Goal: Communication & Community: Participate in discussion

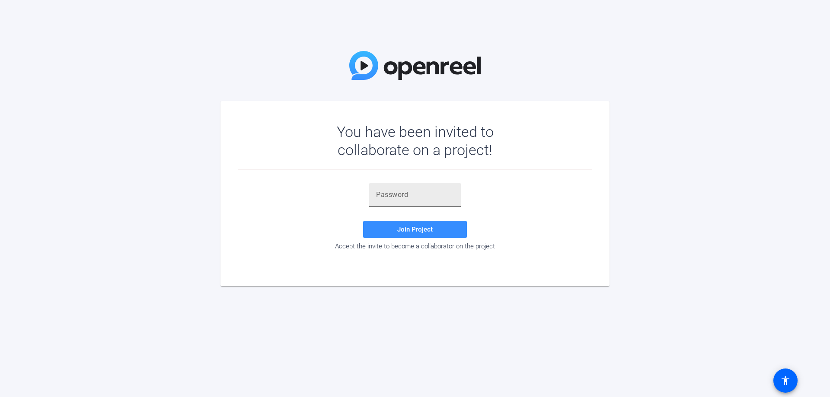
click at [385, 198] on input "text" at bounding box center [415, 195] width 78 height 10
paste input "=z'L=G"
type input "=z'L=G"
click at [422, 234] on span at bounding box center [415, 229] width 104 height 21
click at [377, 196] on input "=z'L=G" at bounding box center [415, 195] width 78 height 10
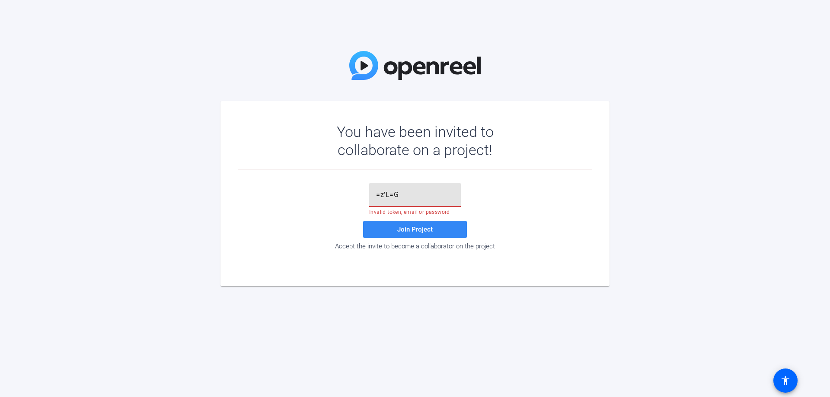
click at [449, 224] on span at bounding box center [415, 229] width 104 height 21
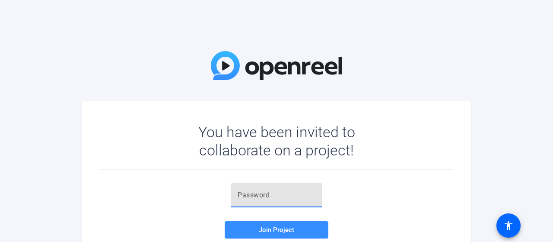
click at [305, 192] on input "text" at bounding box center [277, 195] width 78 height 10
paste input "=z'L=G"
type input "=z'L=G"
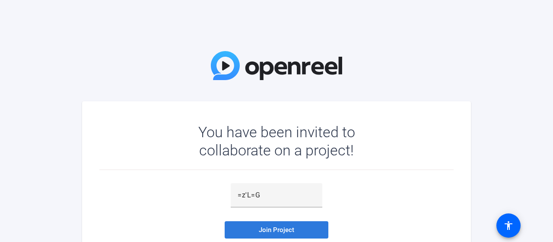
click at [280, 230] on span "Join Project" at bounding box center [276, 230] width 35 height 8
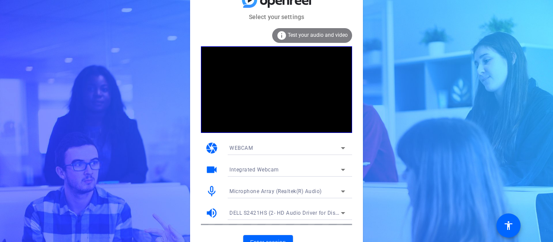
scroll to position [12, 0]
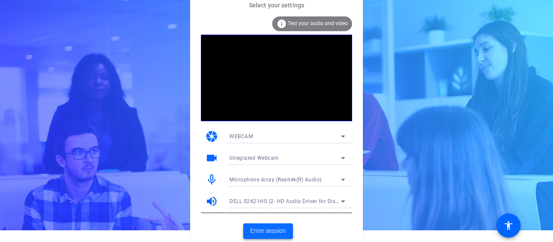
click at [266, 227] on span "Enter session" at bounding box center [268, 230] width 36 height 9
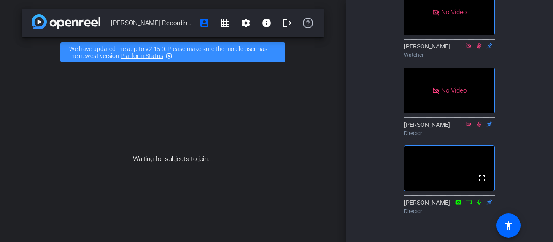
scroll to position [220, 0]
click at [125, 56] on link "Platform Status" at bounding box center [142, 55] width 43 height 7
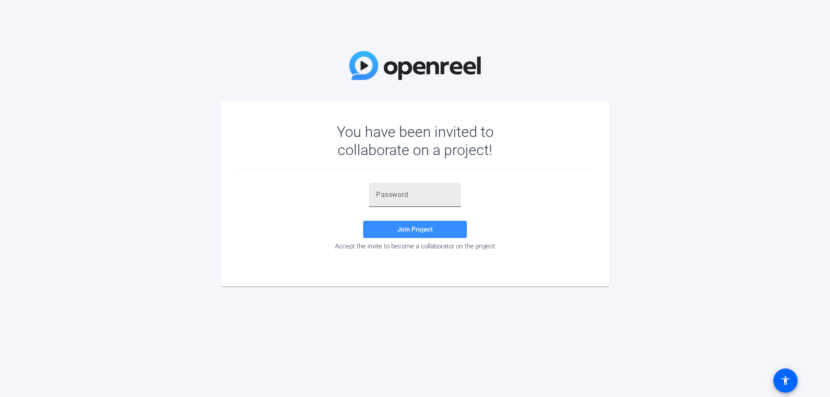
click at [386, 192] on input "text" at bounding box center [415, 195] width 78 height 10
paste input "=z'L=G"
type input "=z'L=G"
click at [398, 225] on span at bounding box center [415, 229] width 104 height 21
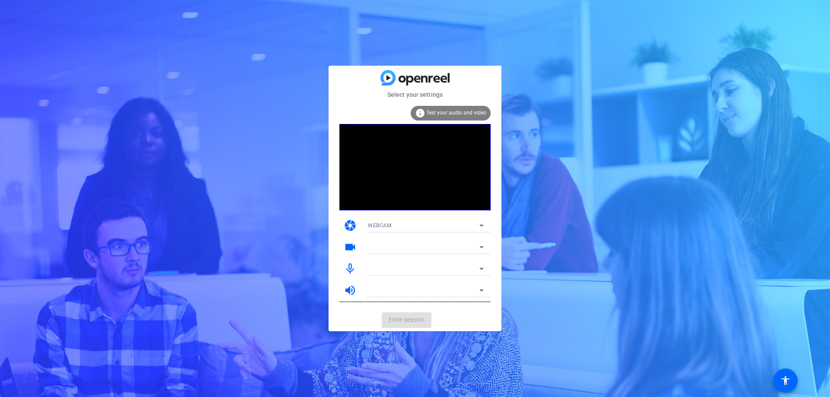
click at [446, 117] on div "info Test your audio and video" at bounding box center [451, 113] width 80 height 15
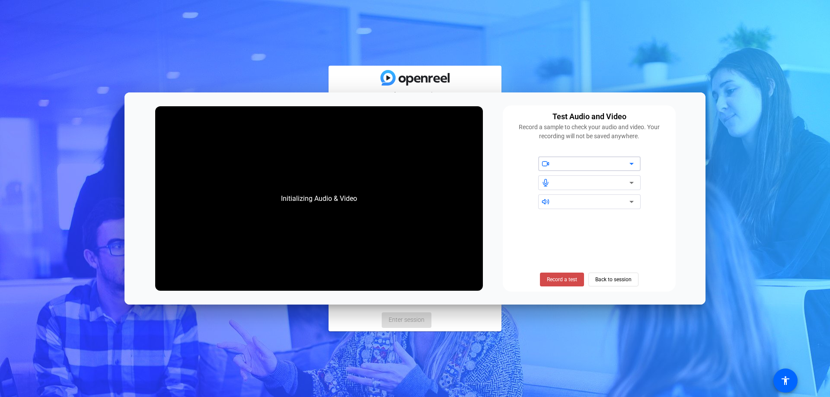
click at [553, 276] on span "Record a test" at bounding box center [562, 280] width 30 height 8
click at [553, 276] on span "Stop Testing (6s)" at bounding box center [562, 280] width 39 height 8
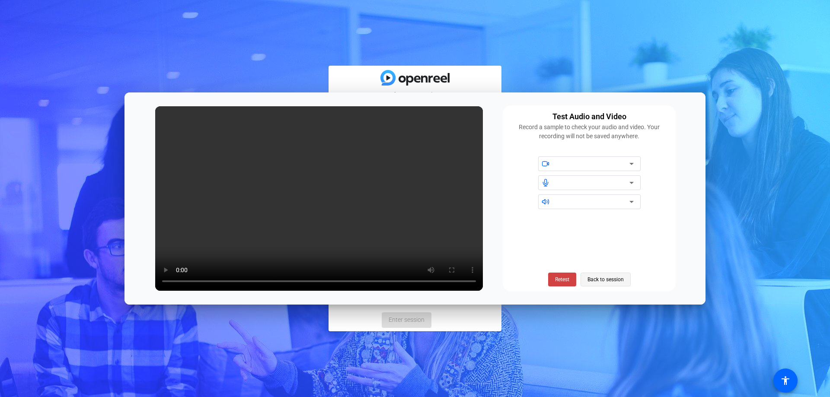
click at [601, 277] on span "Back to session" at bounding box center [606, 280] width 36 height 16
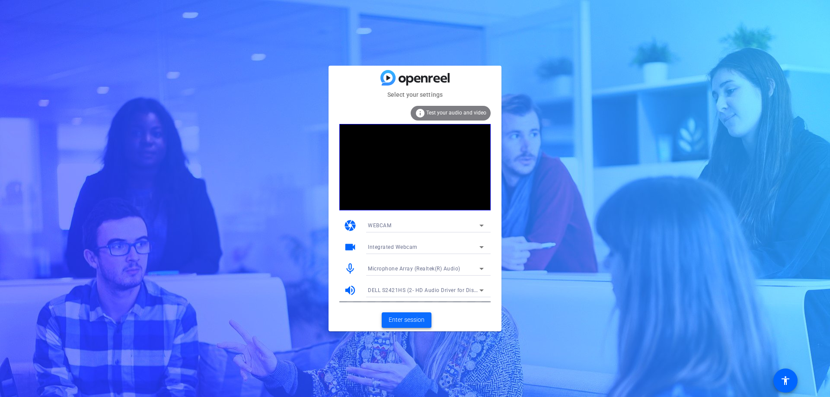
click at [418, 316] on span "Enter session" at bounding box center [407, 320] width 36 height 9
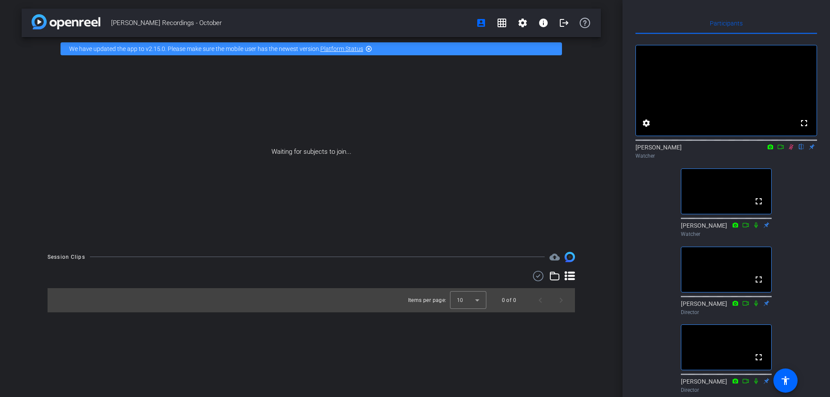
click at [792, 150] on icon at bounding box center [791, 147] width 5 height 6
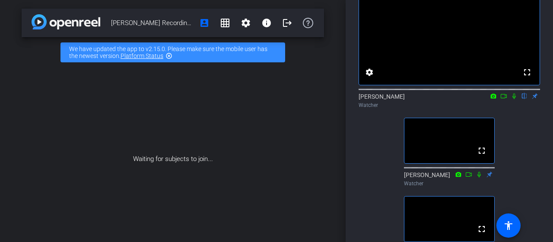
scroll to position [47, 0]
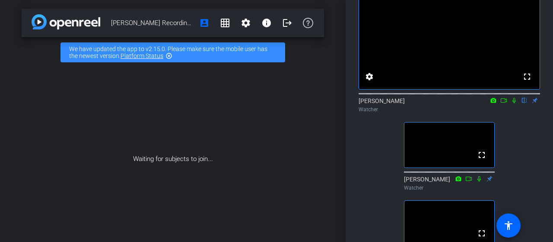
drag, startPoint x: 314, startPoint y: 167, endPoint x: 310, endPoint y: 87, distance: 80.1
click at [310, 87] on div "Waiting for subjects to join..." at bounding box center [173, 158] width 303 height 183
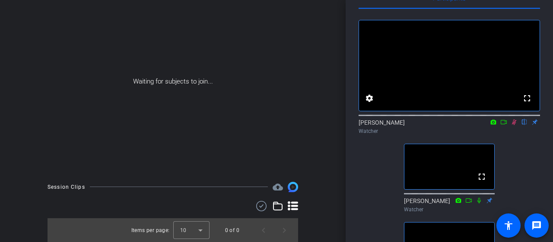
scroll to position [0, 0]
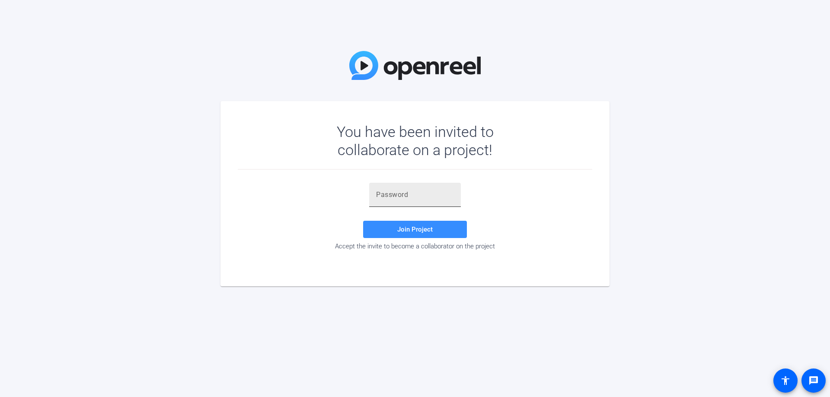
click at [379, 195] on input "text" at bounding box center [415, 195] width 78 height 10
paste input "=z'L=G"
type input "=z'L=G"
click at [400, 230] on span "Join Project" at bounding box center [414, 230] width 35 height 8
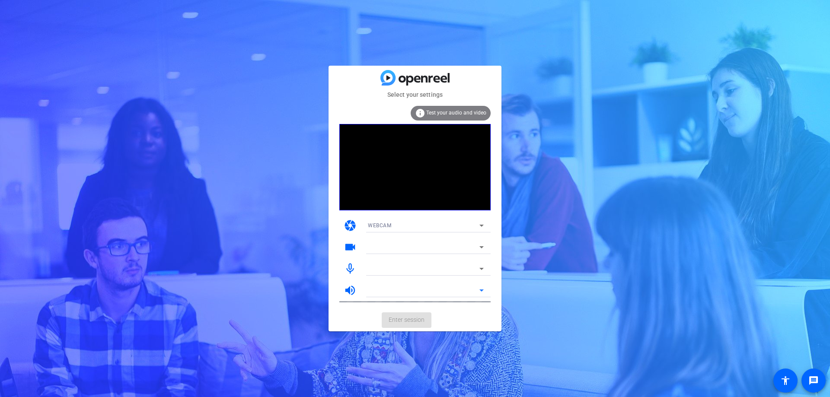
click at [481, 286] on icon at bounding box center [482, 290] width 10 height 10
click at [480, 288] on icon at bounding box center [482, 290] width 10 height 10
click at [479, 224] on icon at bounding box center [482, 226] width 10 height 10
click at [337, 234] on div at bounding box center [415, 198] width 830 height 397
click at [483, 245] on icon at bounding box center [482, 247] width 10 height 10
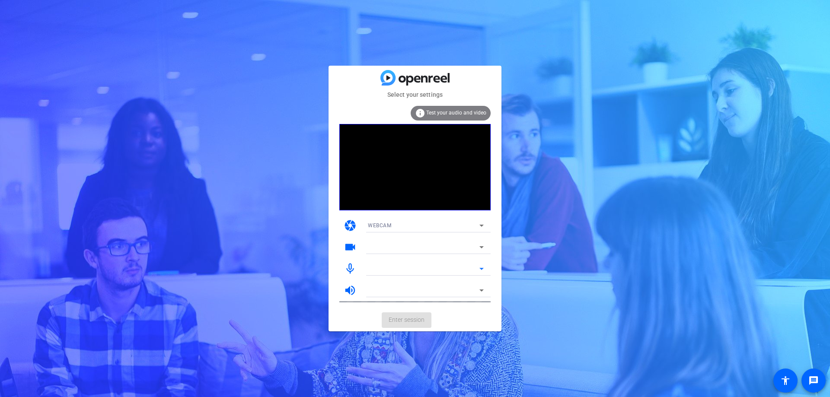
click at [481, 267] on icon at bounding box center [482, 269] width 10 height 10
click at [480, 226] on icon at bounding box center [482, 226] width 4 height 2
click at [495, 237] on div at bounding box center [415, 198] width 830 height 397
click at [483, 244] on icon at bounding box center [482, 247] width 10 height 10
click at [482, 268] on icon at bounding box center [482, 269] width 10 height 10
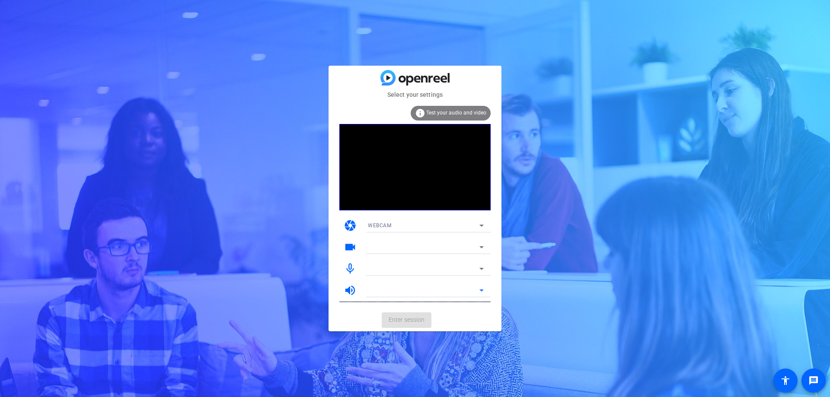
click at [481, 292] on icon at bounding box center [482, 290] width 10 height 10
click at [432, 291] on div at bounding box center [424, 290] width 112 height 10
click at [483, 289] on icon at bounding box center [482, 290] width 10 height 10
click at [481, 271] on icon at bounding box center [482, 269] width 10 height 10
click at [483, 245] on icon at bounding box center [482, 247] width 10 height 10
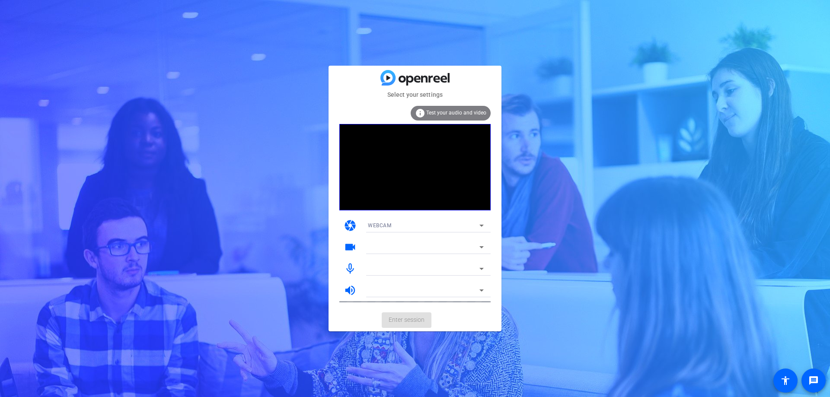
click at [352, 248] on mat-icon "videocam" at bounding box center [350, 247] width 13 height 13
click at [482, 247] on icon at bounding box center [482, 247] width 4 height 2
click at [480, 265] on icon at bounding box center [482, 269] width 10 height 10
click at [483, 291] on icon at bounding box center [482, 290] width 10 height 10
click at [411, 320] on span "Enter session" at bounding box center [407, 320] width 36 height 9
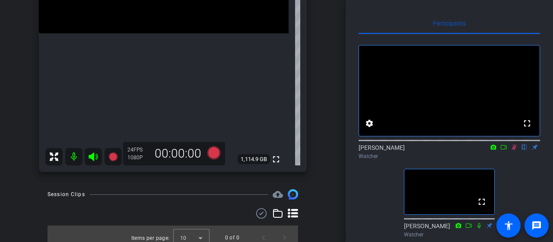
scroll to position [196, 0]
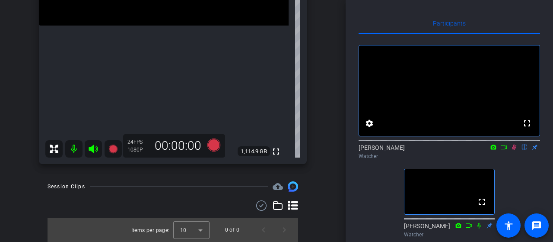
click at [514, 150] on icon at bounding box center [514, 147] width 5 height 6
click at [514, 150] on icon at bounding box center [514, 147] width 3 height 6
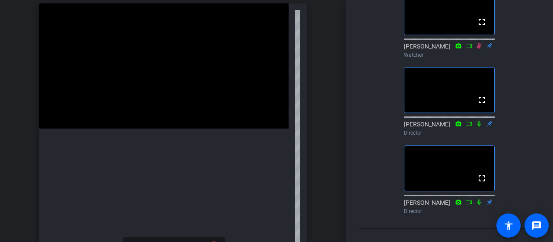
scroll to position [0, 0]
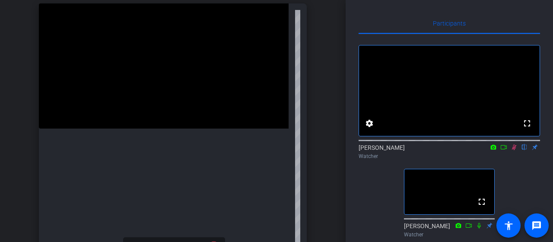
click at [516, 150] on icon at bounding box center [514, 147] width 7 height 6
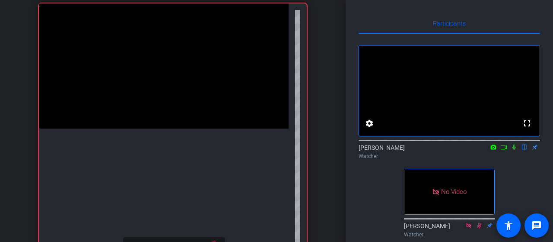
click at [516, 150] on icon at bounding box center [514, 147] width 7 height 6
click at [417, 160] on div "[PERSON_NAME] flip Watcher" at bounding box center [450, 151] width 182 height 17
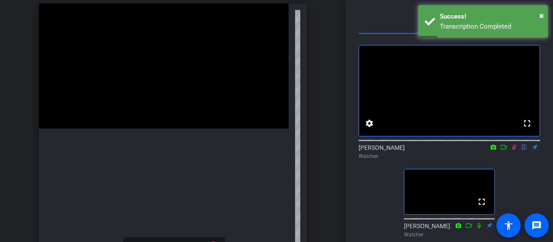
click at [515, 150] on icon at bounding box center [514, 147] width 7 height 6
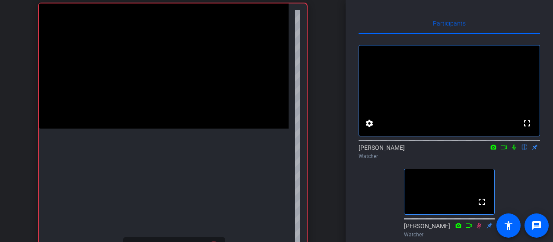
click at [514, 150] on icon at bounding box center [514, 147] width 7 height 6
click at [513, 150] on icon at bounding box center [514, 147] width 7 height 6
click at [506, 149] on icon at bounding box center [504, 147] width 6 height 4
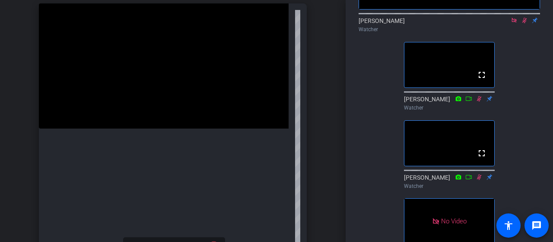
scroll to position [94, 0]
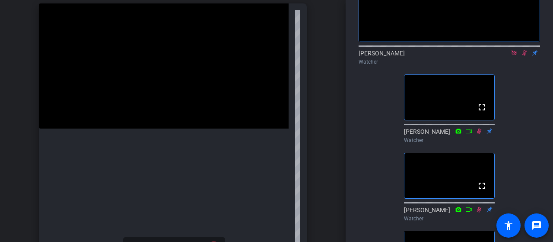
click at [525, 56] on icon at bounding box center [525, 53] width 5 height 6
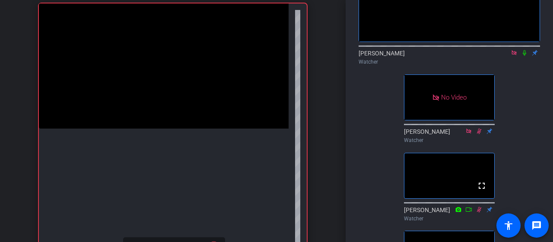
click at [525, 56] on icon at bounding box center [524, 53] width 3 height 6
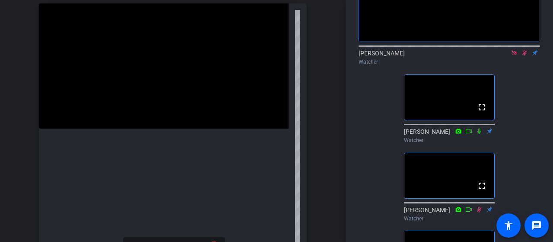
click at [527, 56] on icon at bounding box center [524, 53] width 7 height 6
click at [517, 56] on icon at bounding box center [514, 53] width 7 height 6
click at [521, 56] on mat-icon "flip" at bounding box center [525, 52] width 10 height 8
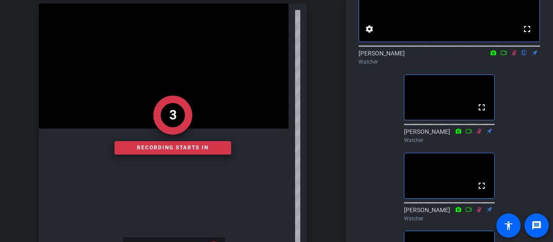
click at [515, 56] on icon at bounding box center [514, 53] width 5 height 6
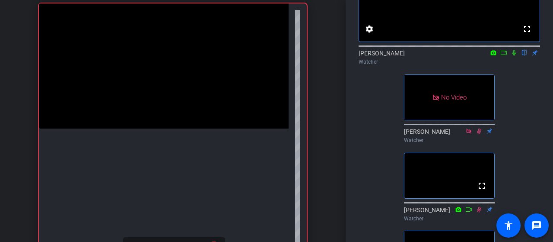
click at [515, 56] on icon at bounding box center [514, 53] width 3 height 6
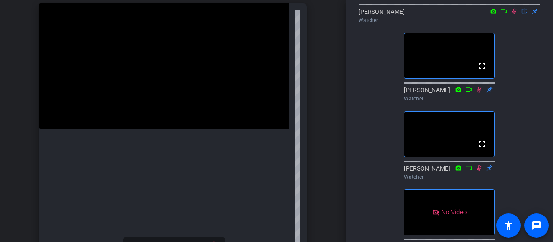
scroll to position [130, 0]
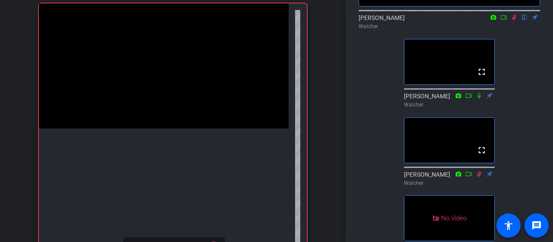
click at [515, 20] on icon at bounding box center [514, 17] width 7 height 6
click at [516, 20] on icon at bounding box center [514, 17] width 7 height 6
click at [515, 20] on icon at bounding box center [514, 17] width 7 height 6
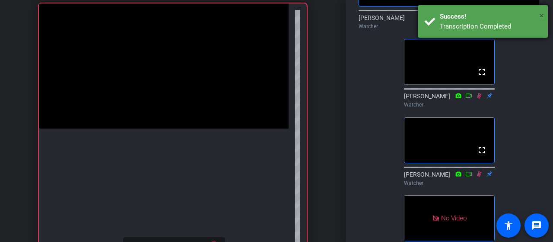
click at [541, 14] on span "×" at bounding box center [542, 15] width 5 height 10
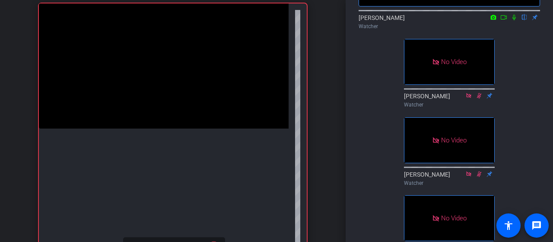
click at [519, 21] on mat-icon at bounding box center [514, 17] width 10 height 8
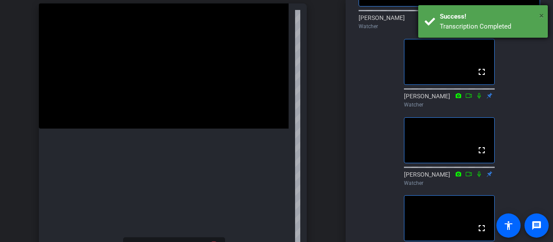
click at [542, 13] on span "×" at bounding box center [542, 15] width 5 height 10
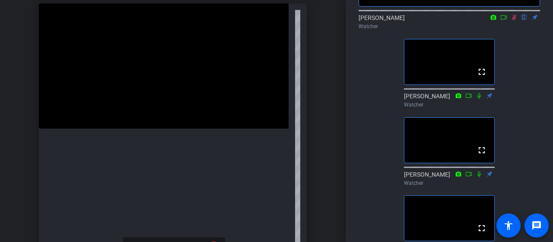
click at [515, 20] on icon at bounding box center [514, 18] width 5 height 6
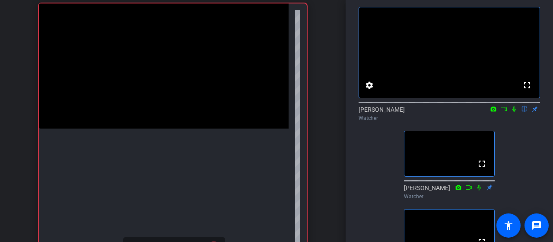
scroll to position [34, 0]
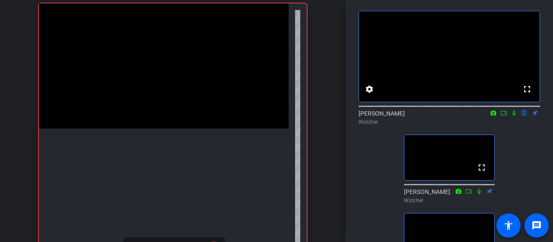
click at [514, 116] on icon at bounding box center [514, 113] width 7 height 6
click at [514, 116] on icon at bounding box center [514, 113] width 3 height 6
click at [494, 116] on icon at bounding box center [493, 113] width 7 height 6
click at [504, 125] on div at bounding box center [276, 121] width 553 height 242
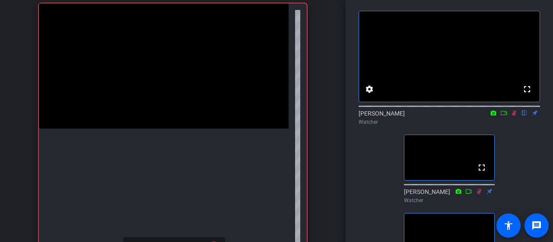
click at [502, 116] on icon at bounding box center [504, 113] width 7 height 6
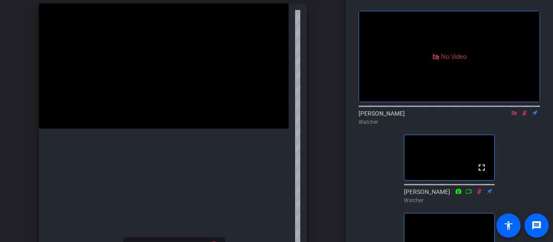
click at [515, 115] on icon at bounding box center [514, 112] width 5 height 5
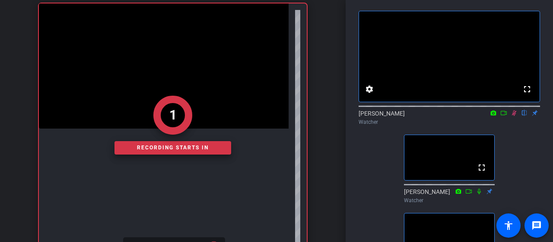
click at [505, 116] on icon at bounding box center [504, 113] width 7 height 6
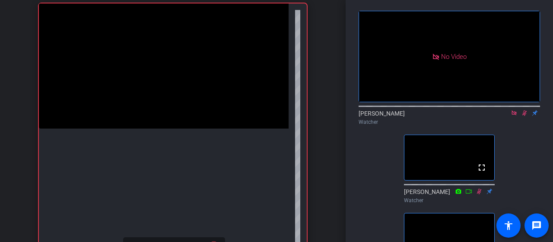
click at [503, 143] on div "No Video [PERSON_NAME] Watcher fullscreen [PERSON_NAME] Watcher fullscreen [PER…" at bounding box center [450, 220] width 182 height 441
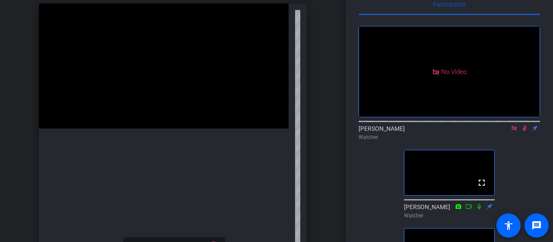
scroll to position [0, 0]
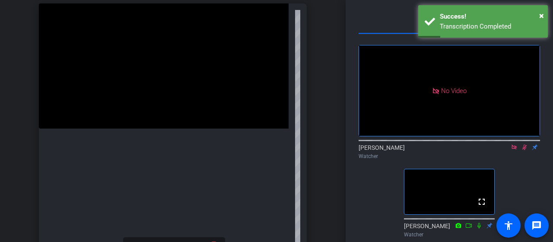
click at [517, 150] on icon at bounding box center [514, 147] width 7 height 6
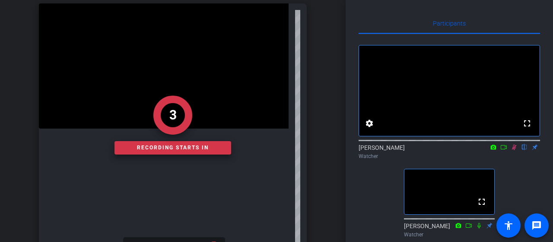
click at [504, 150] on icon at bounding box center [504, 147] width 7 height 6
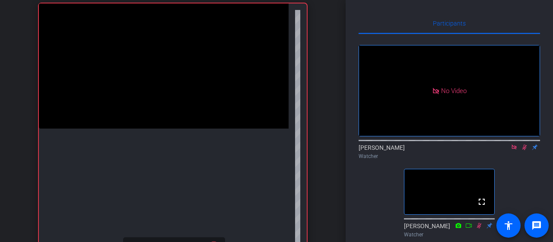
click at [515, 149] on icon at bounding box center [514, 146] width 5 height 5
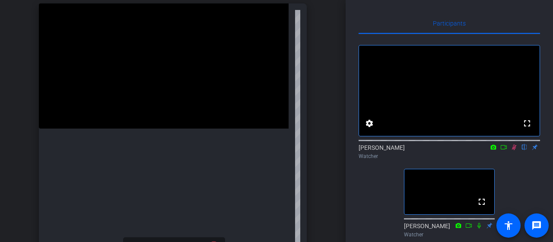
click at [517, 150] on icon at bounding box center [514, 147] width 7 height 6
click at [515, 150] on icon at bounding box center [514, 147] width 7 height 6
